Goal: Information Seeking & Learning: Learn about a topic

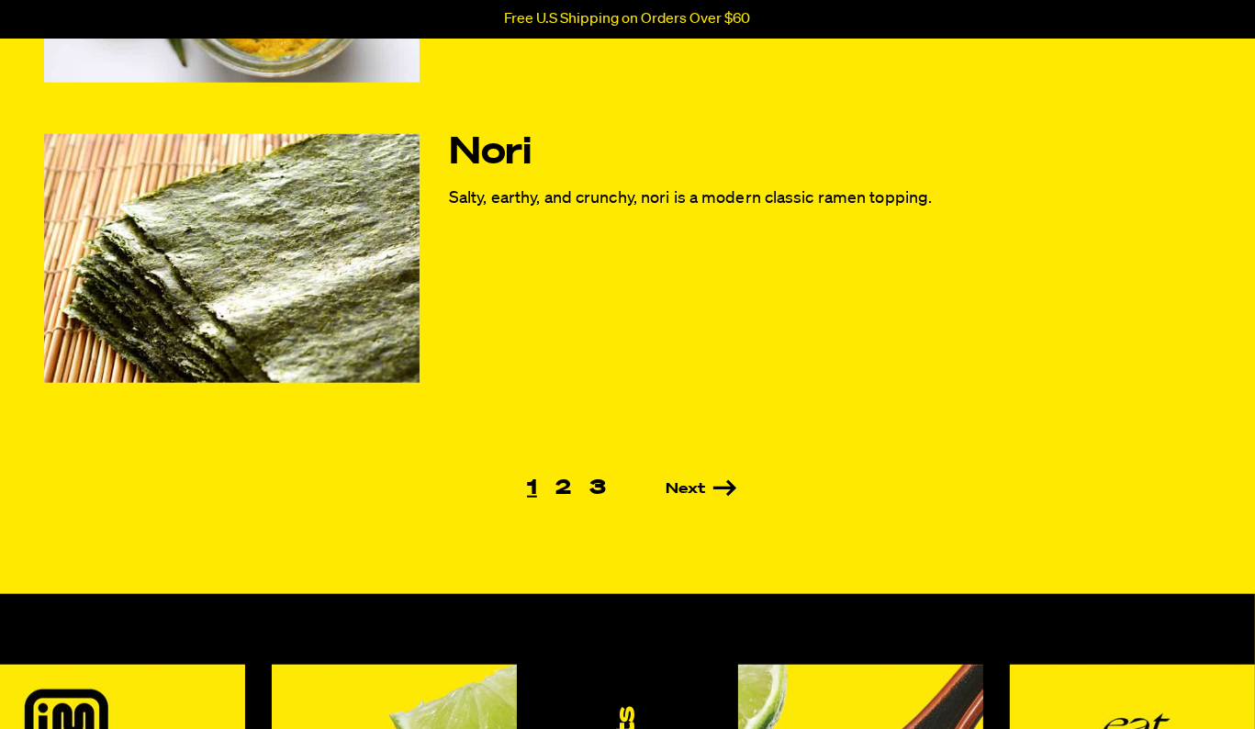
scroll to position [1378, 0]
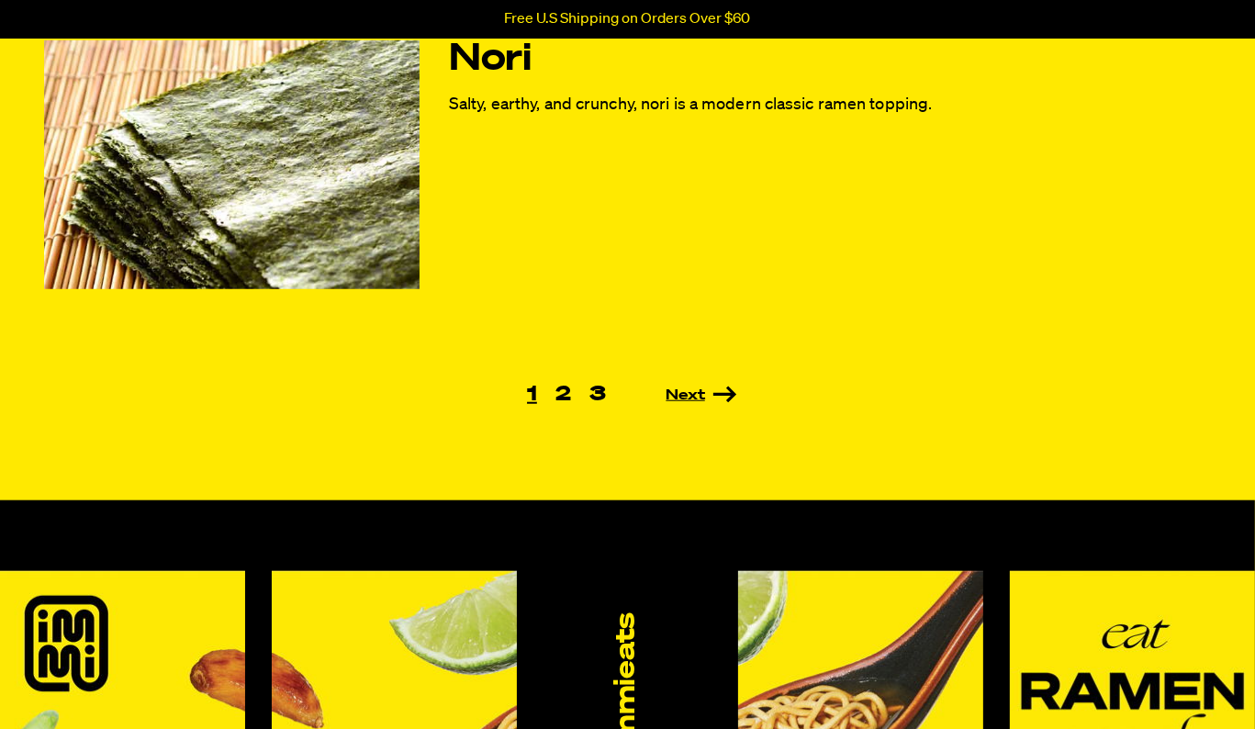
click at [687, 397] on link "Next" at bounding box center [675, 395] width 122 height 15
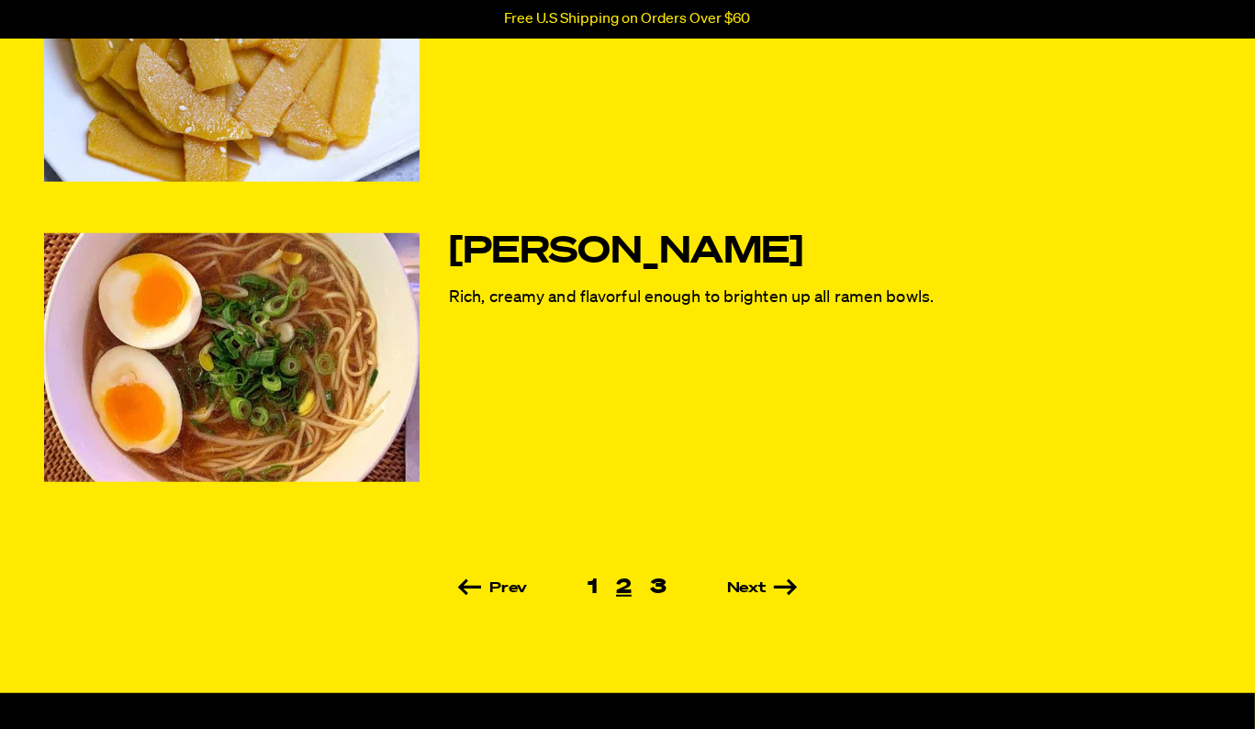
scroll to position [1194, 0]
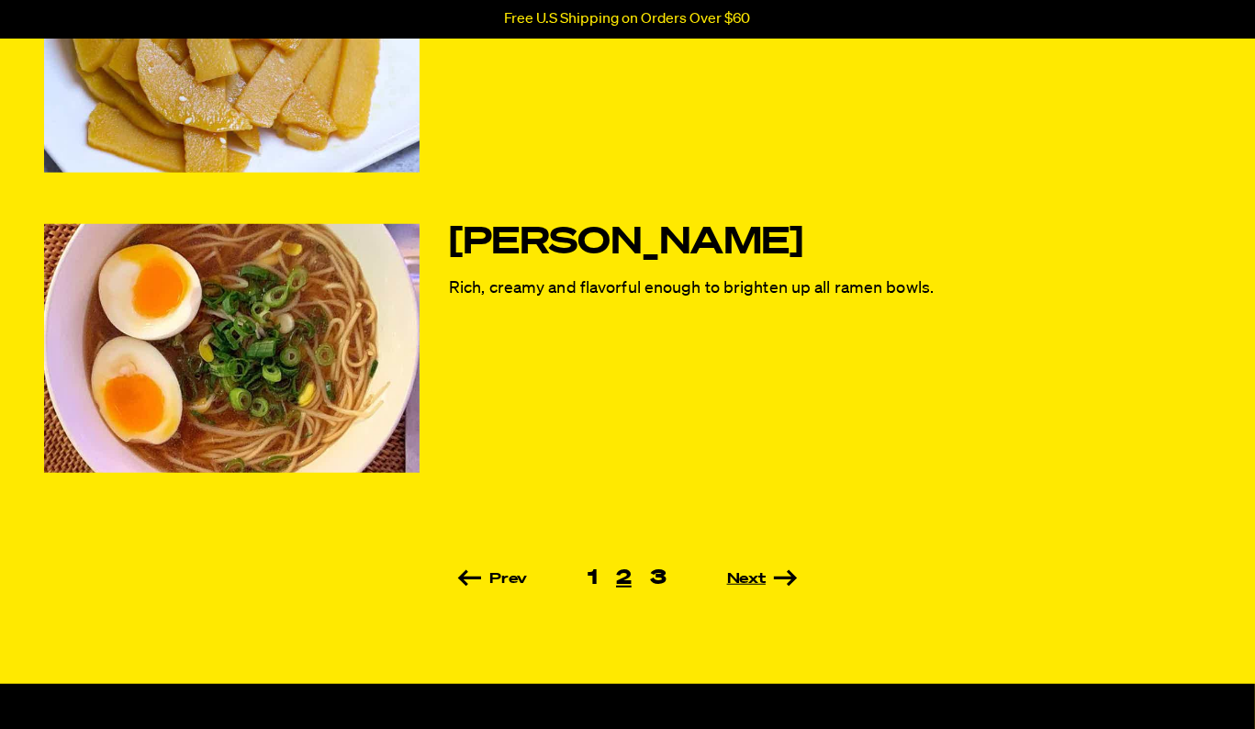
click at [752, 578] on link "Next" at bounding box center [737, 579] width 122 height 15
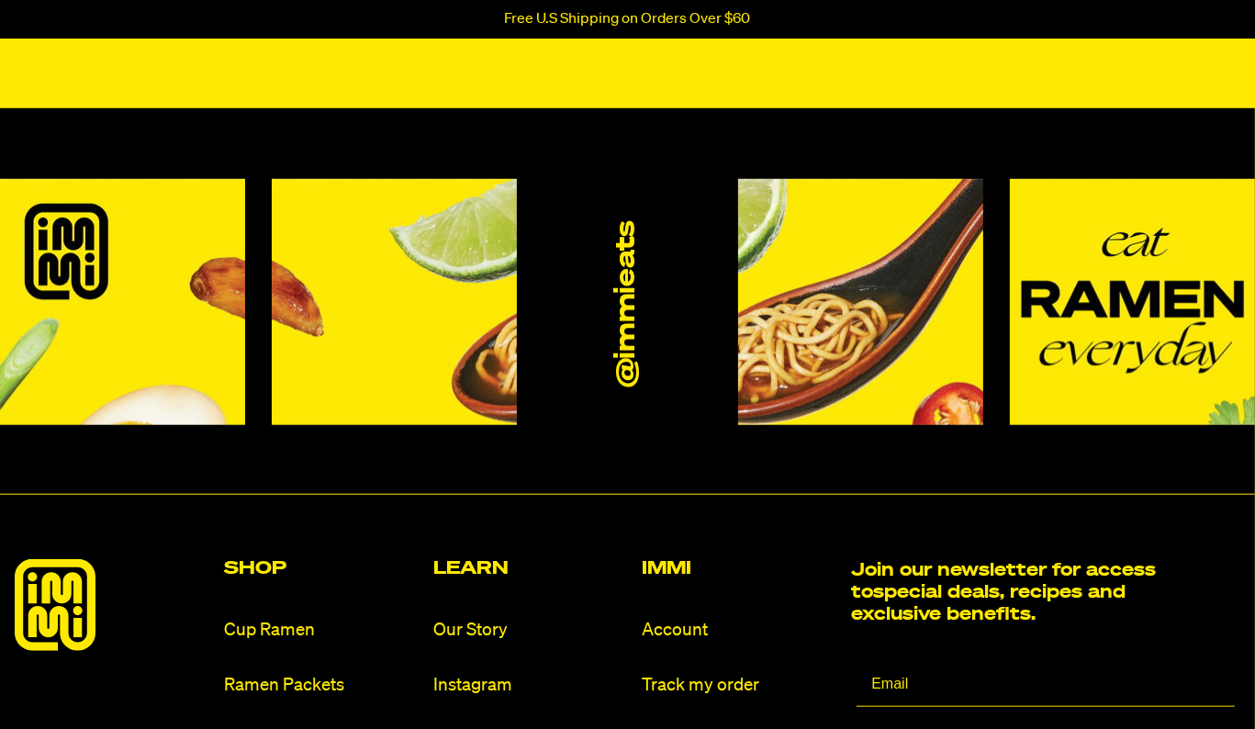
scroll to position [1102, 0]
